Goal: Task Accomplishment & Management: Use online tool/utility

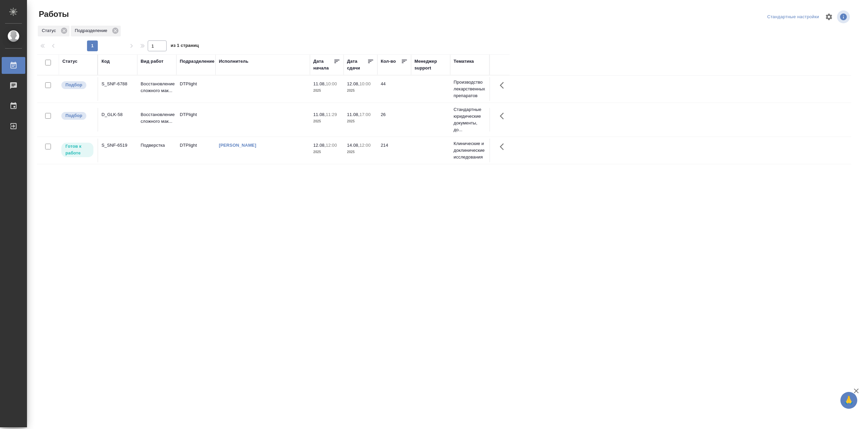
click at [240, 89] on td at bounding box center [262, 89] width 94 height 24
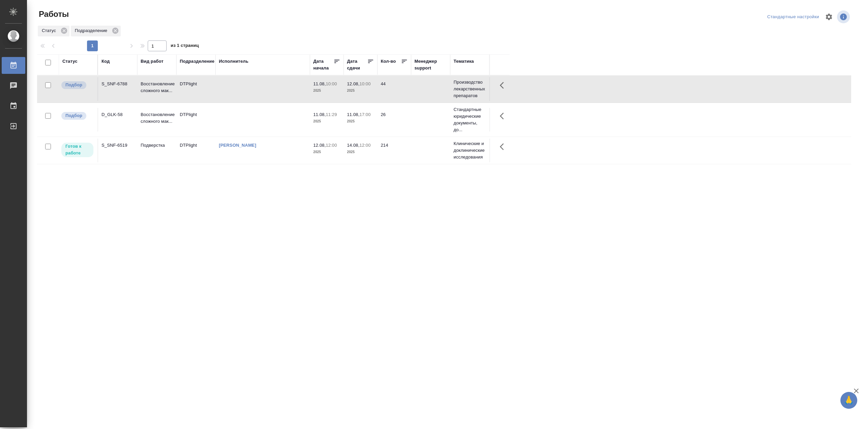
click at [240, 89] on td at bounding box center [262, 89] width 94 height 24
click at [261, 101] on td at bounding box center [262, 89] width 94 height 24
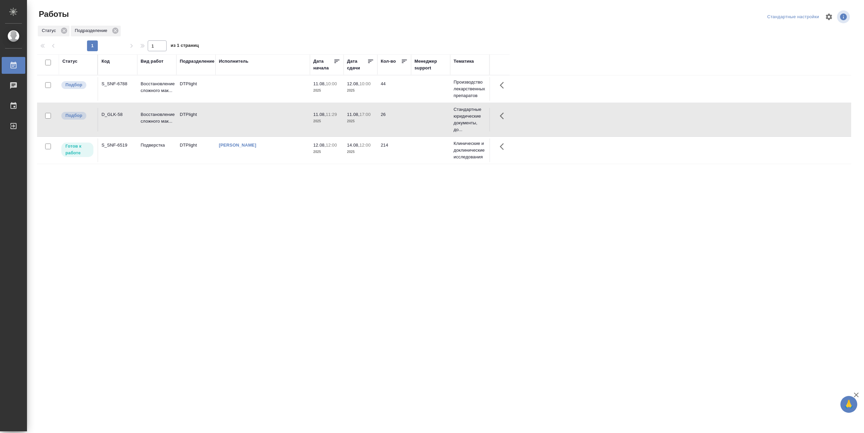
click at [261, 101] on td at bounding box center [262, 89] width 94 height 24
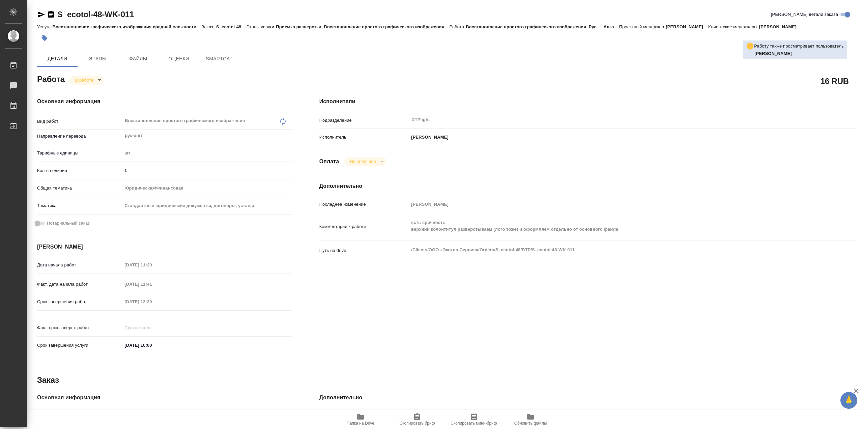
type textarea "x"
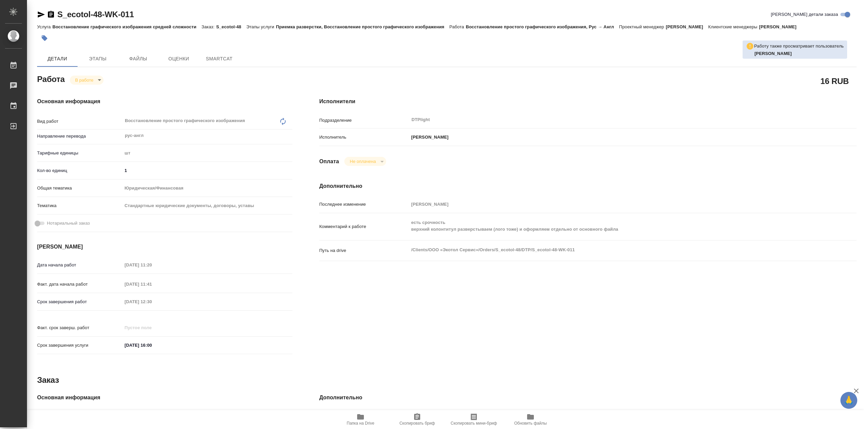
type textarea "x"
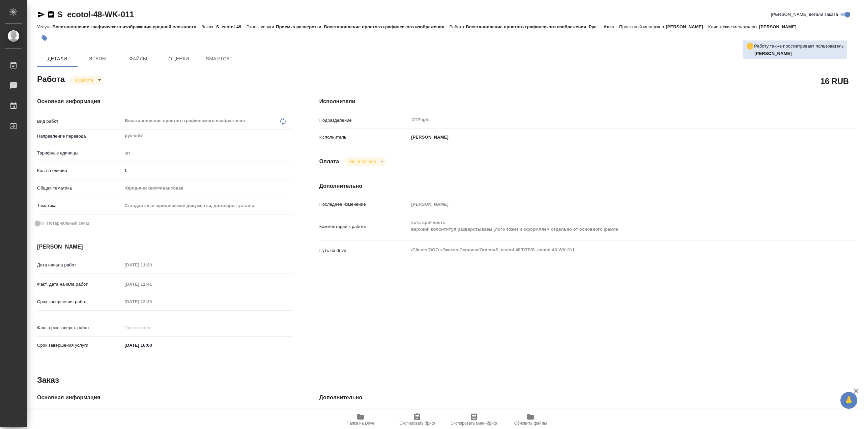
type textarea "x"
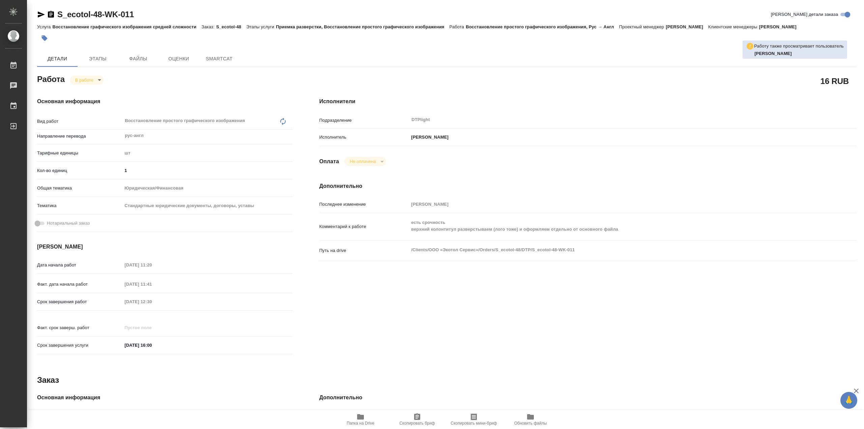
type textarea "x"
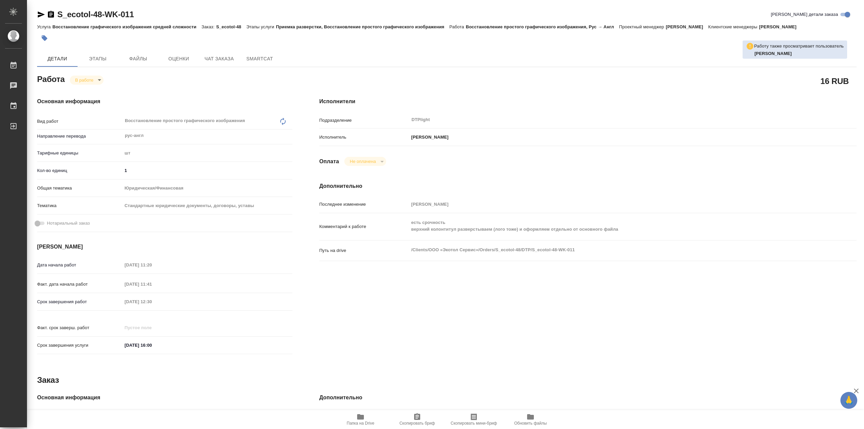
type textarea "x"
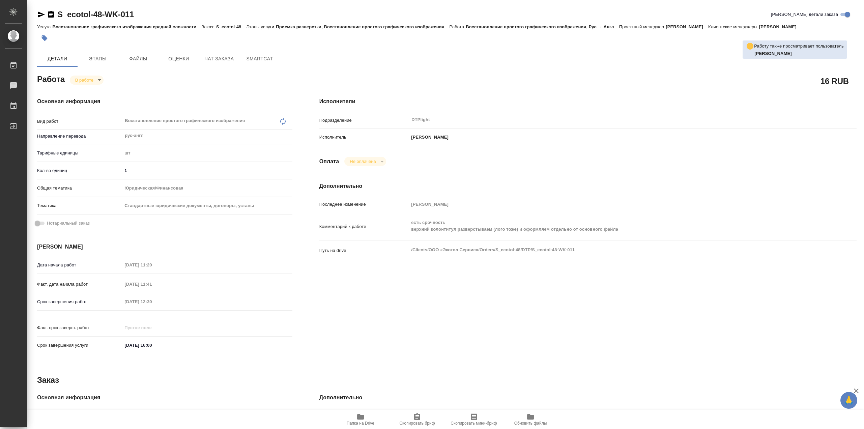
type textarea "x"
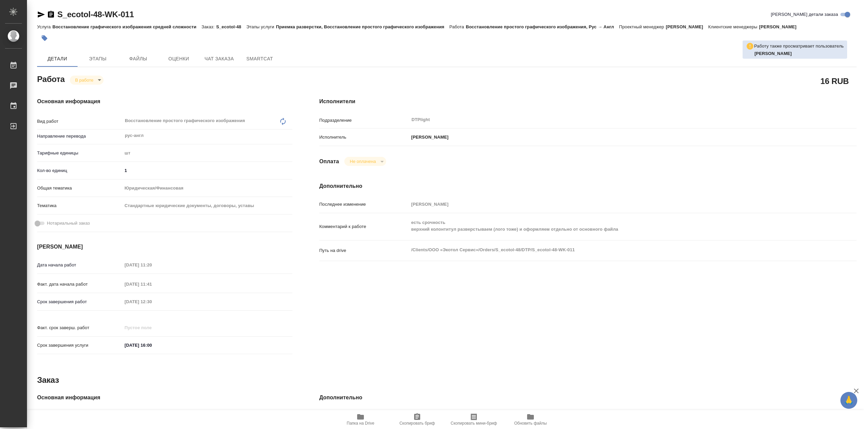
type textarea "x"
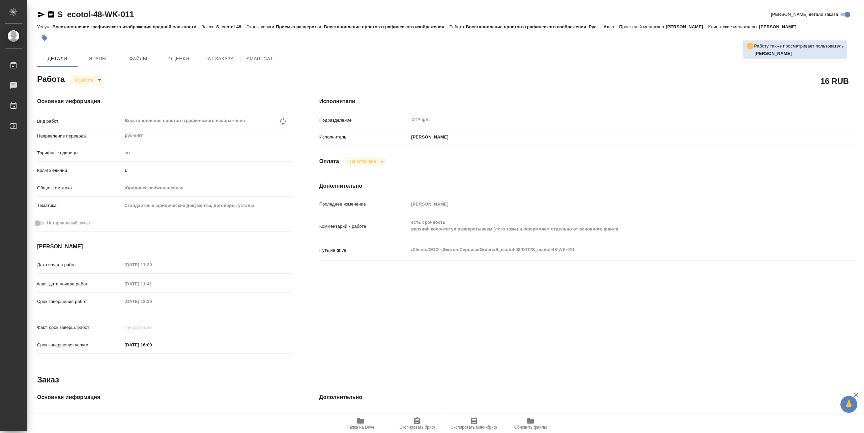
type textarea "x"
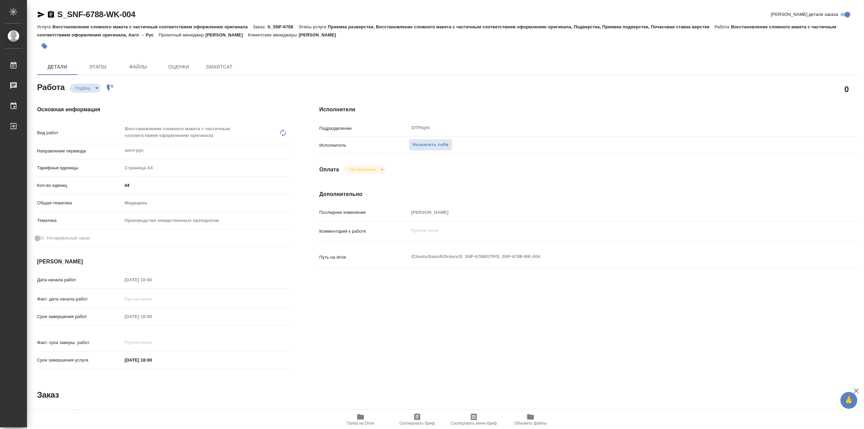
type textarea "x"
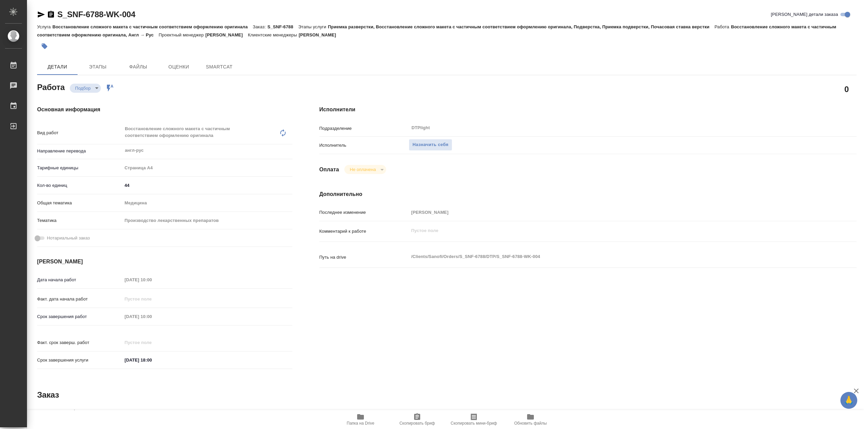
type textarea "x"
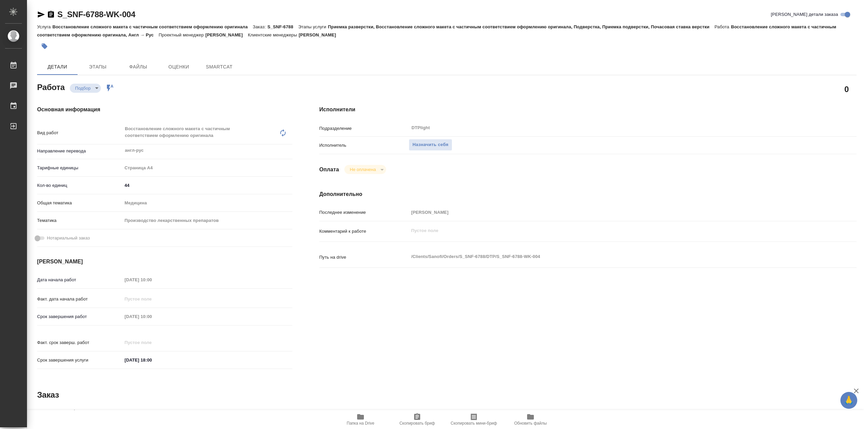
type textarea "x"
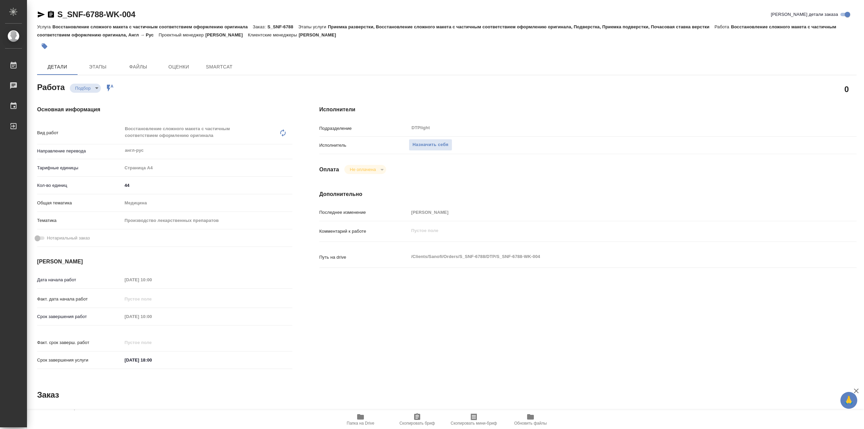
type textarea "x"
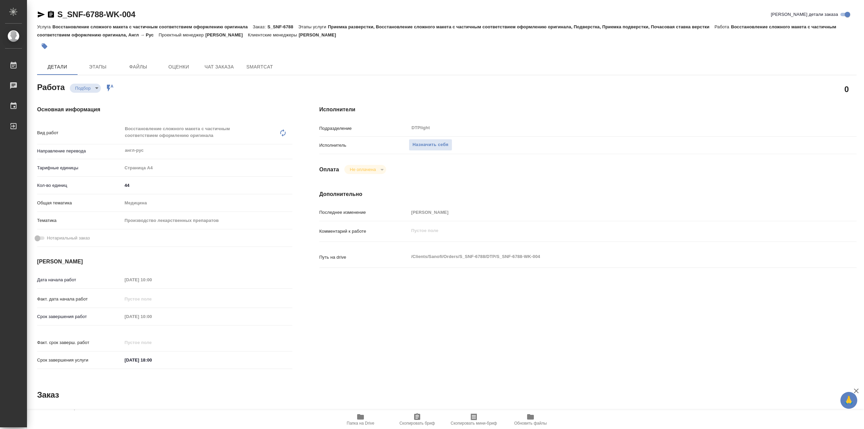
type textarea "x"
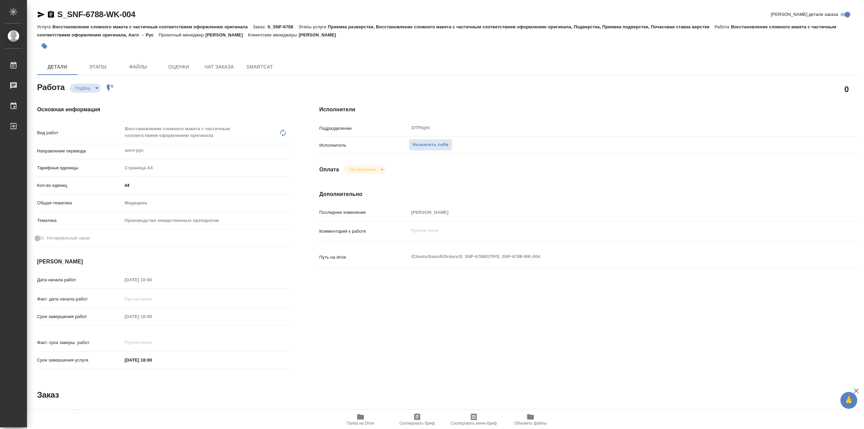
type textarea "x"
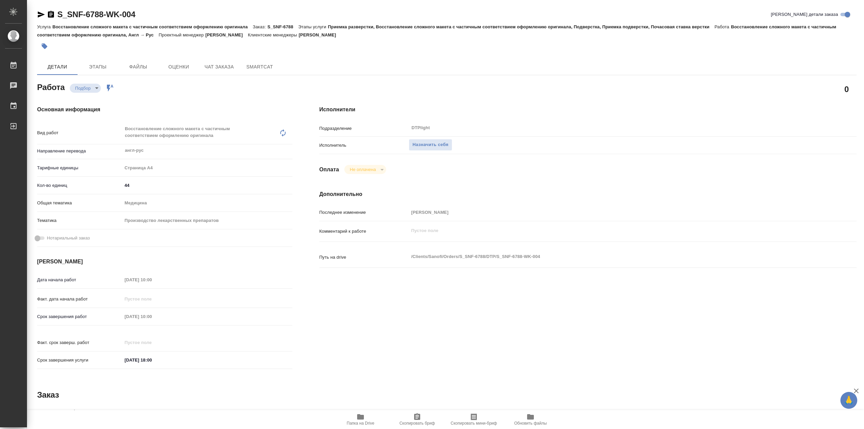
drag, startPoint x: 359, startPoint y: 412, endPoint x: 359, endPoint y: 408, distance: 4.4
click at [359, 413] on icon "button" at bounding box center [360, 417] width 8 height 8
type textarea "x"
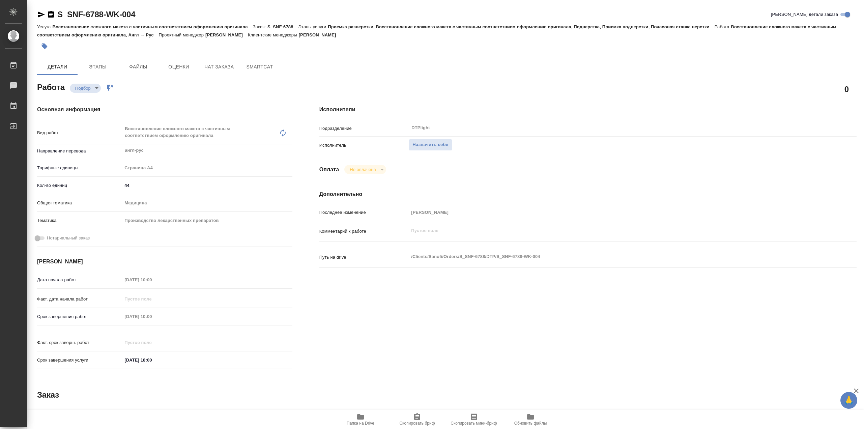
type textarea "x"
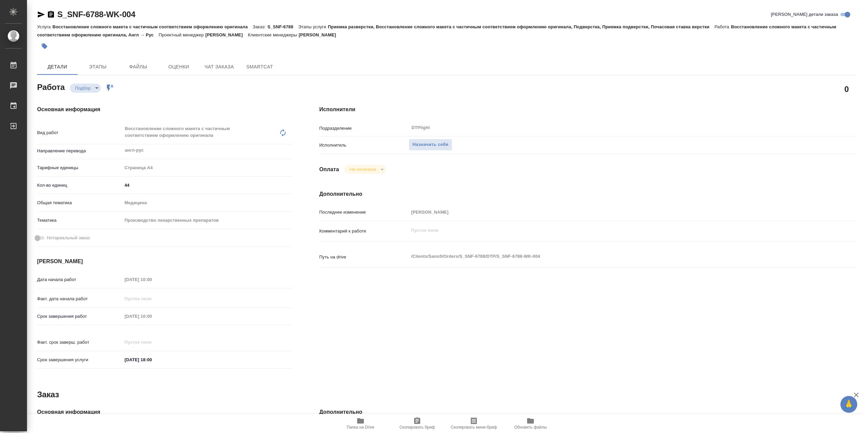
type textarea "x"
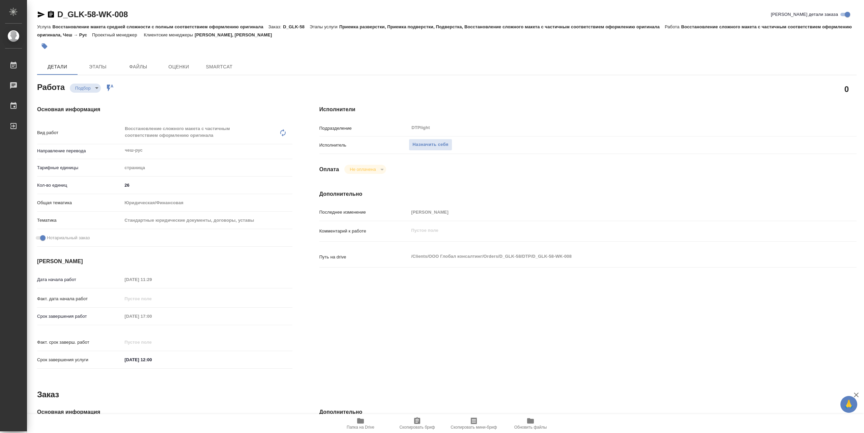
type textarea "x"
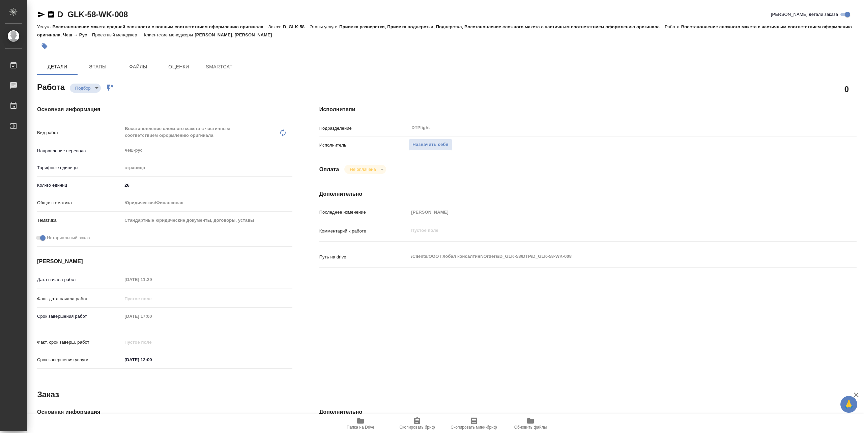
type textarea "x"
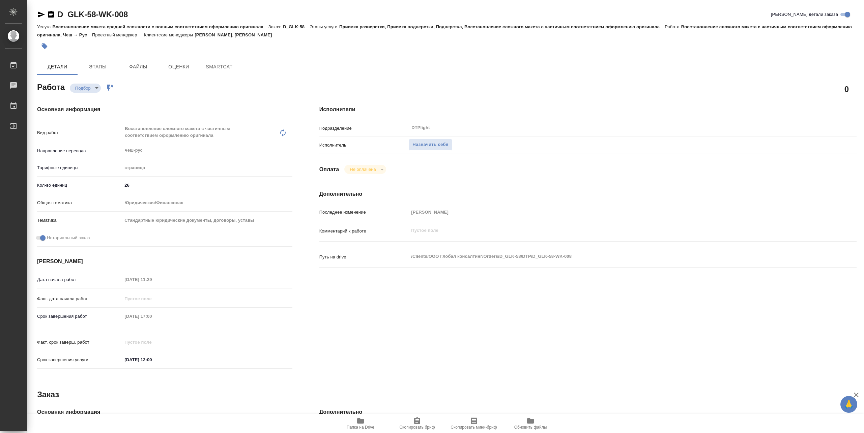
type textarea "x"
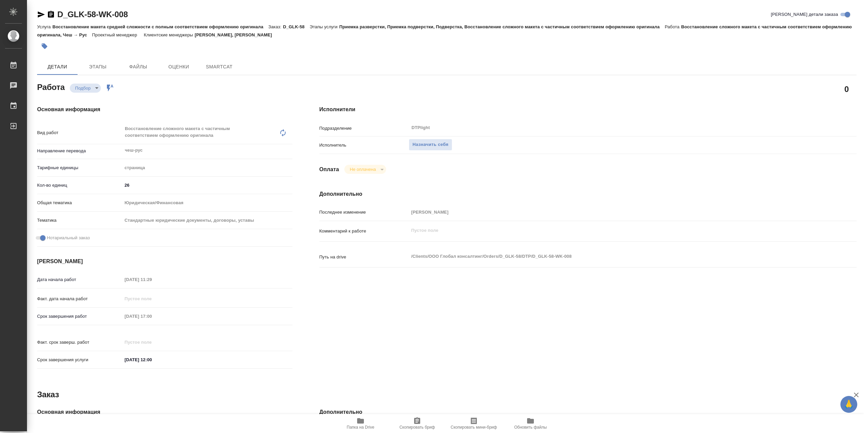
type textarea "x"
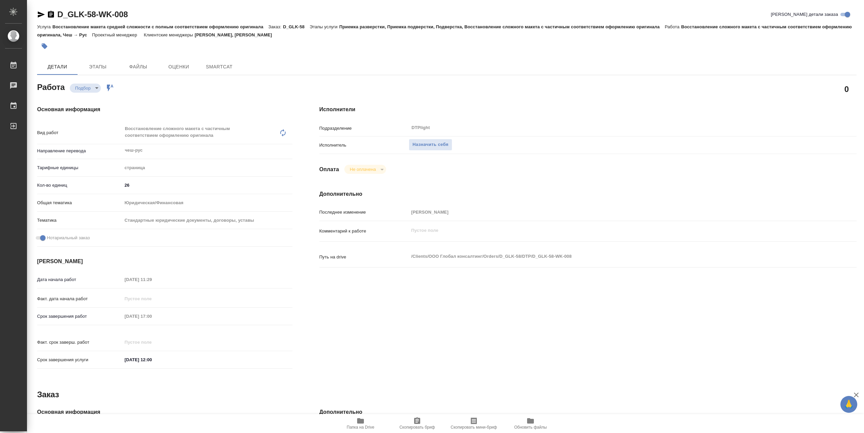
type textarea "x"
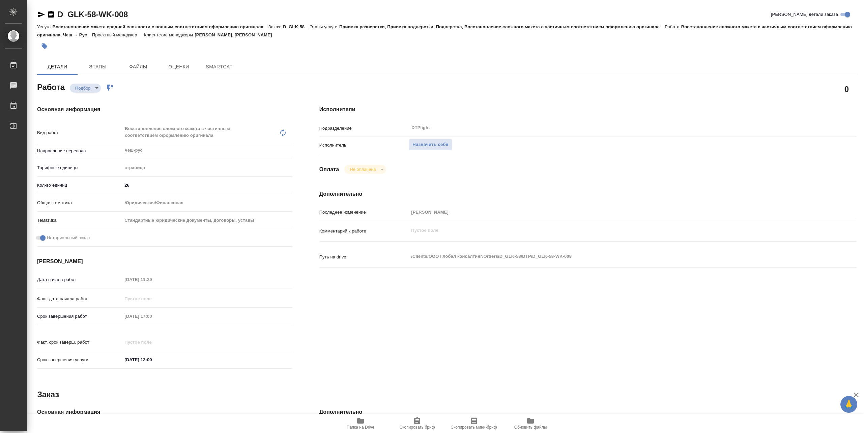
type textarea "x"
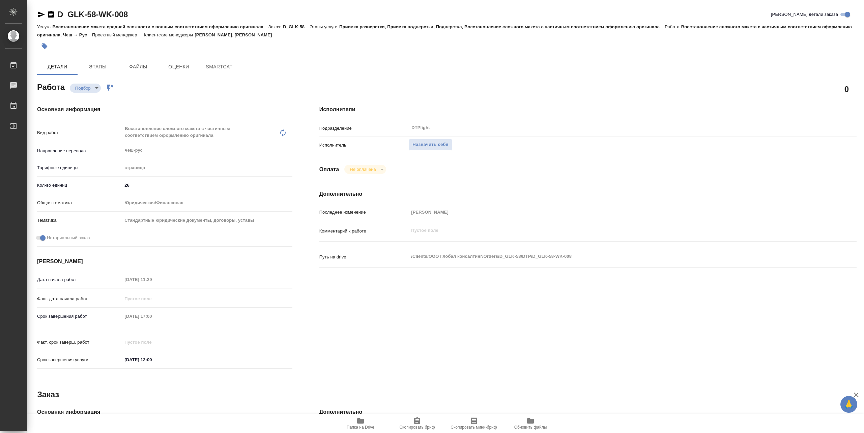
type textarea "x"
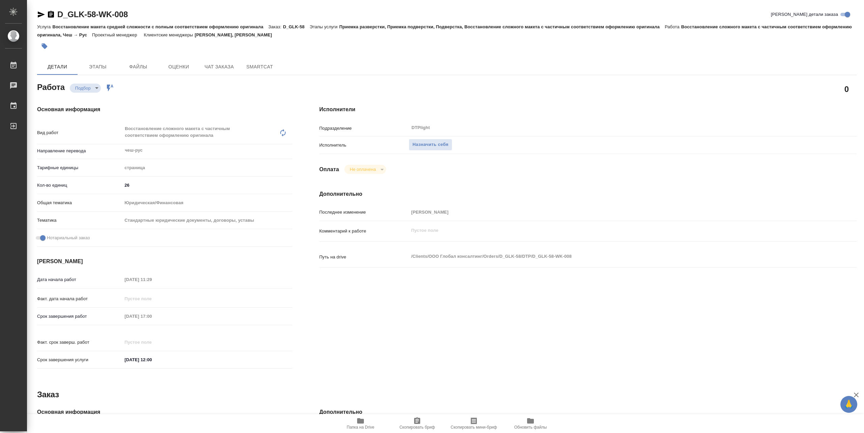
type textarea "x"
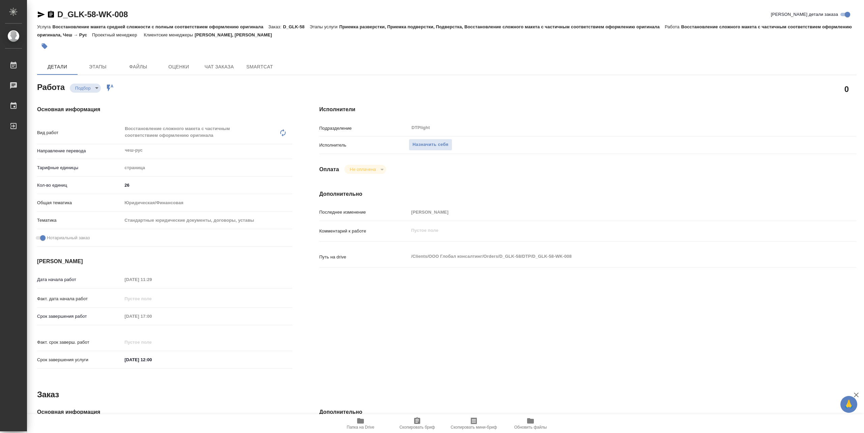
type textarea "x"
click at [364, 417] on icon "button" at bounding box center [360, 421] width 8 height 8
